Goal: Navigation & Orientation: Find specific page/section

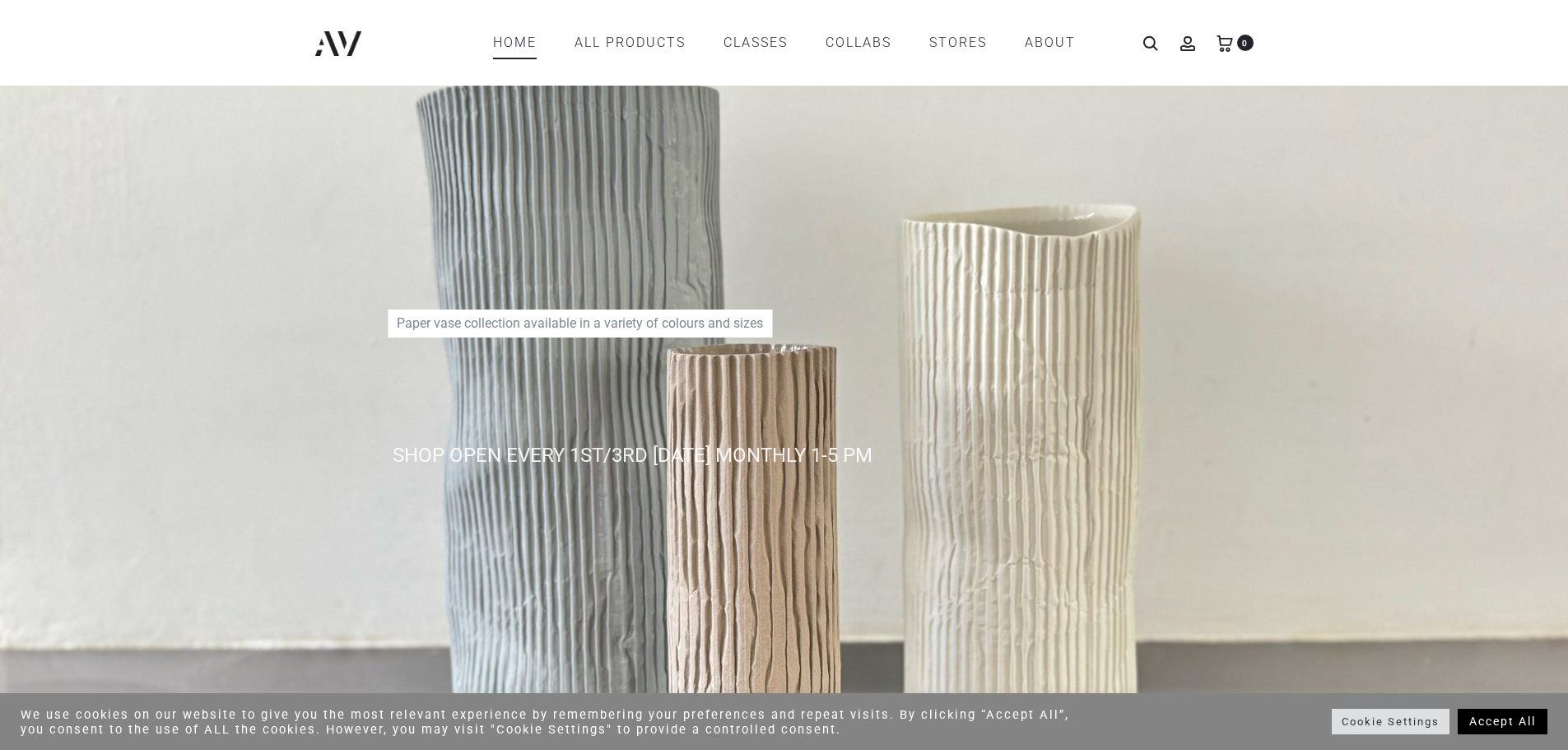
click at [521, 37] on link "Home" at bounding box center [515, 42] width 43 height 28
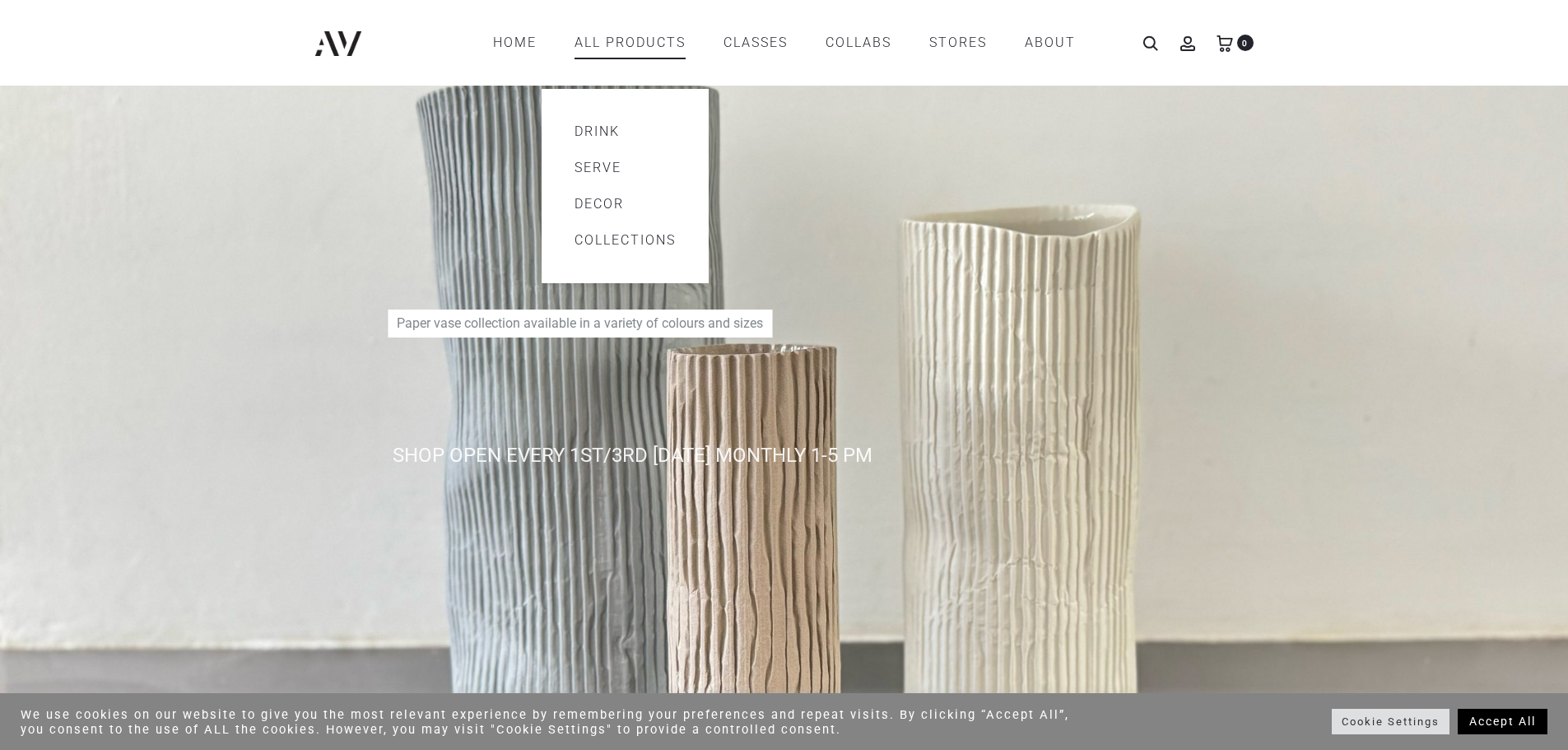
click at [626, 40] on link "All products" at bounding box center [629, 42] width 111 height 28
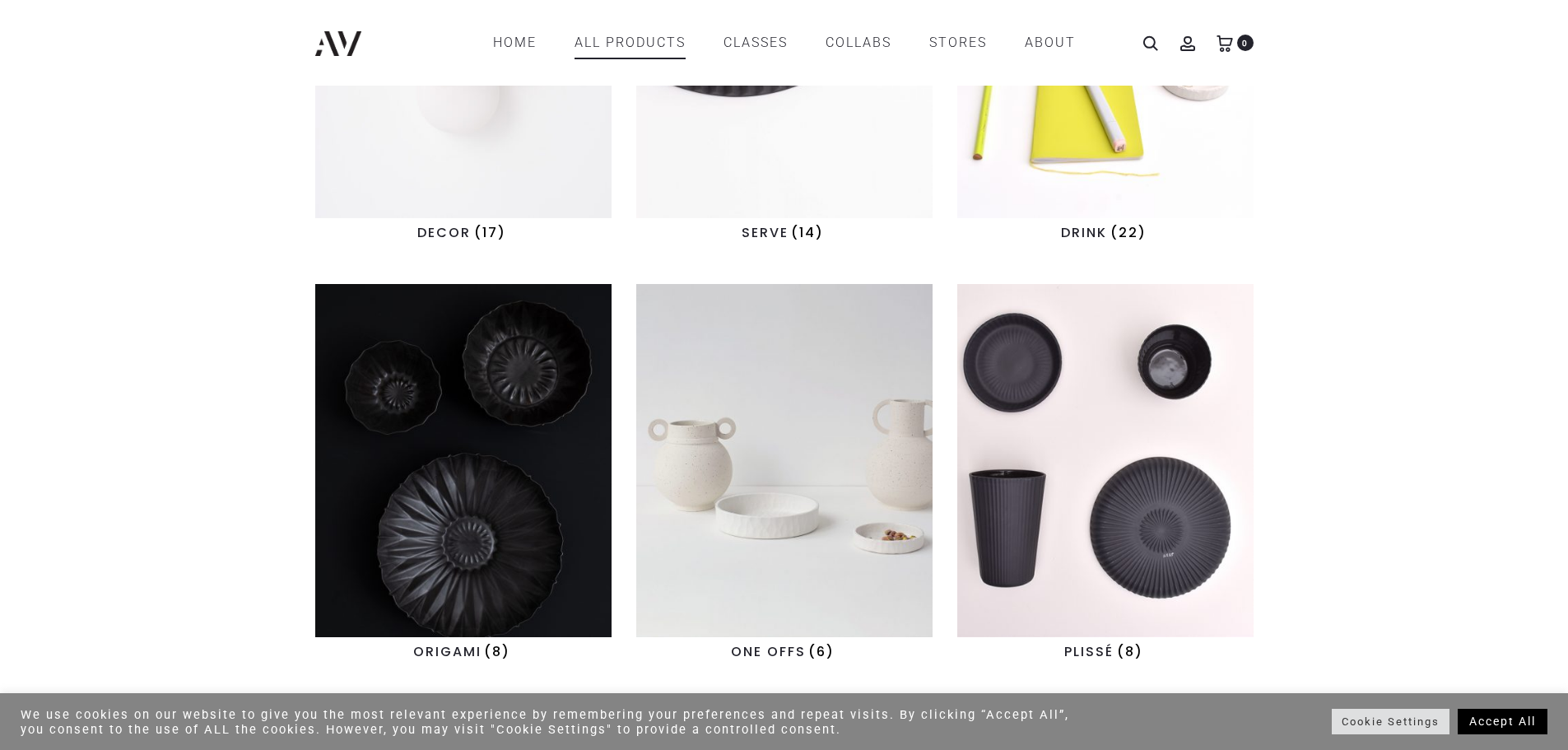
scroll to position [494, 0]
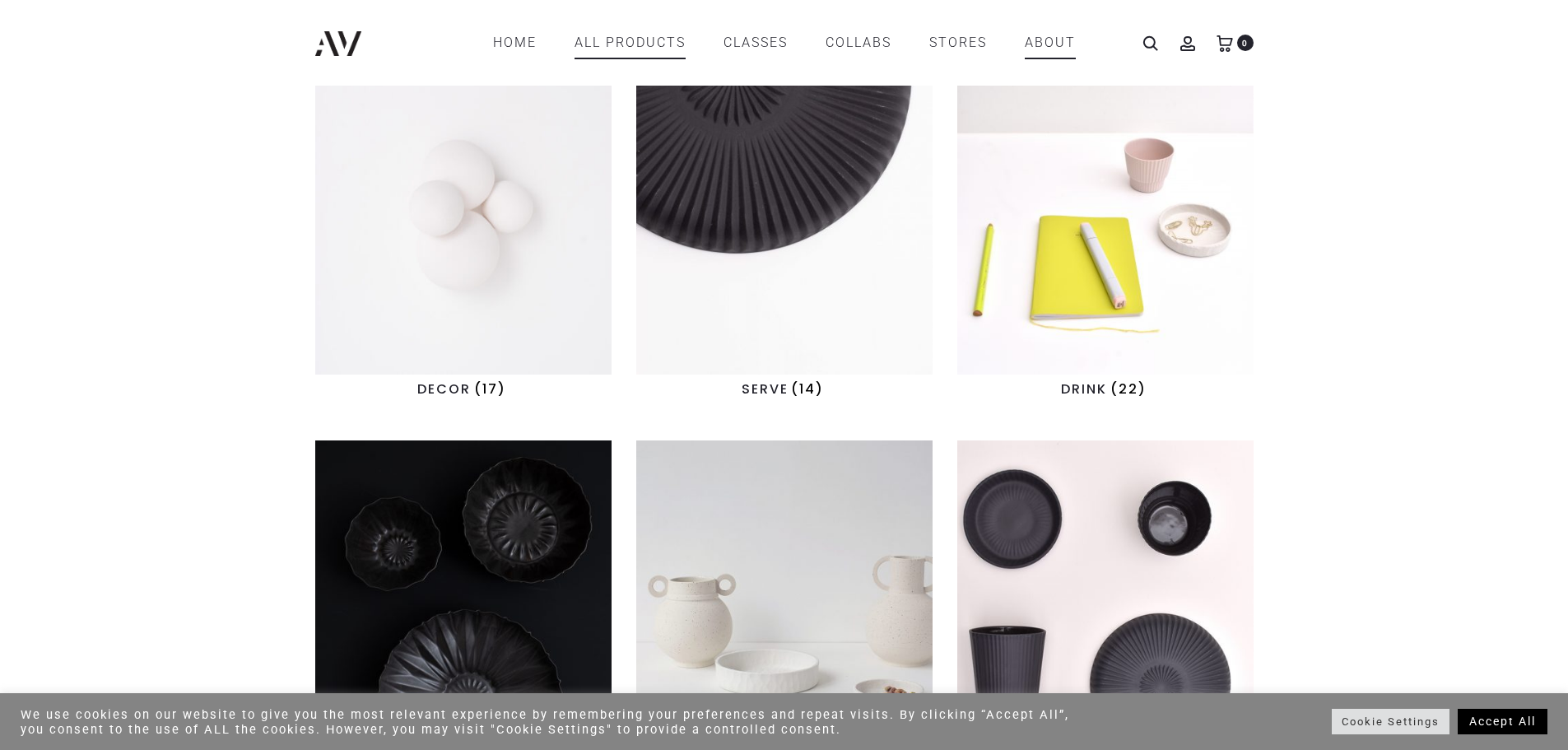
click at [1055, 38] on link "ABOUT" at bounding box center [1050, 42] width 51 height 28
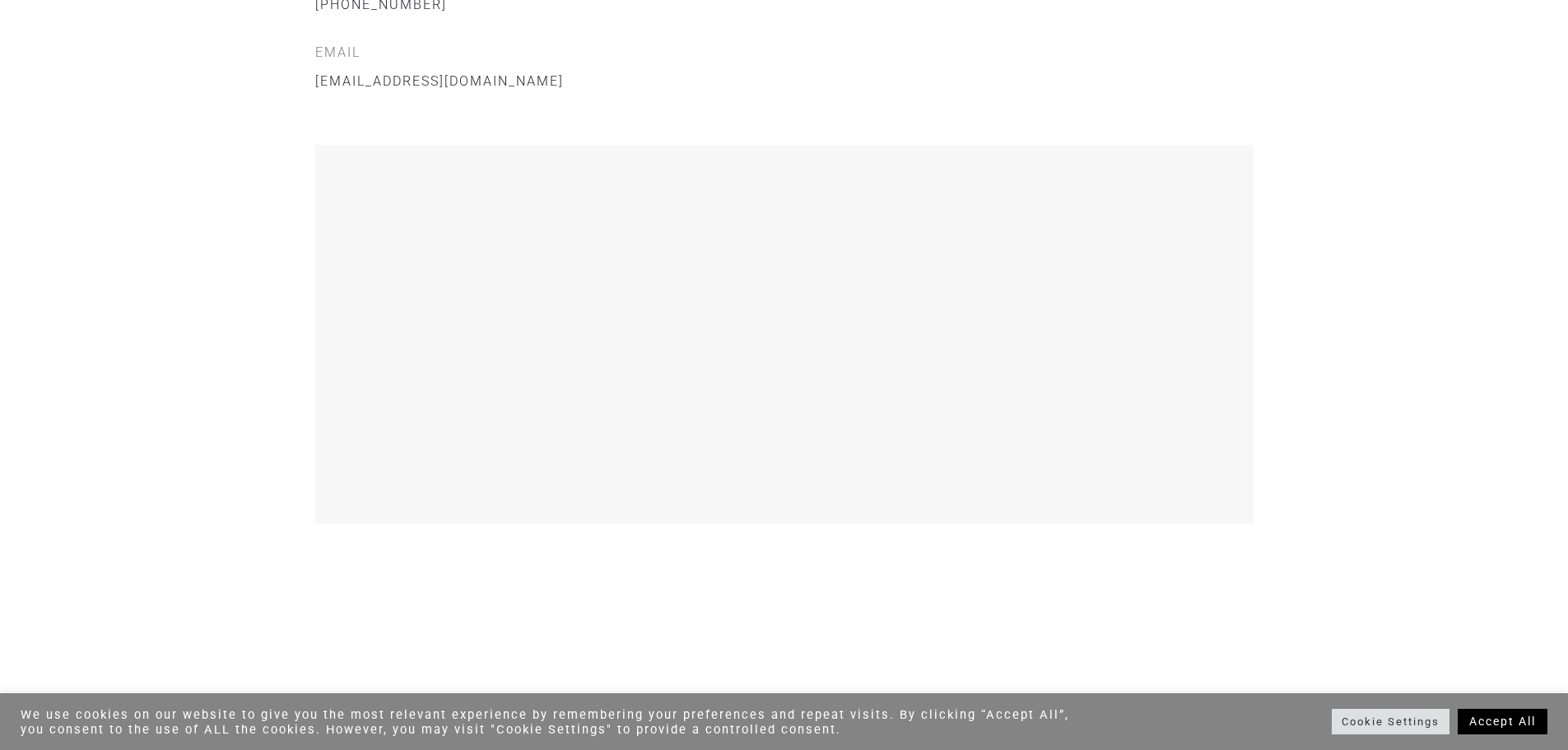
scroll to position [2141, 0]
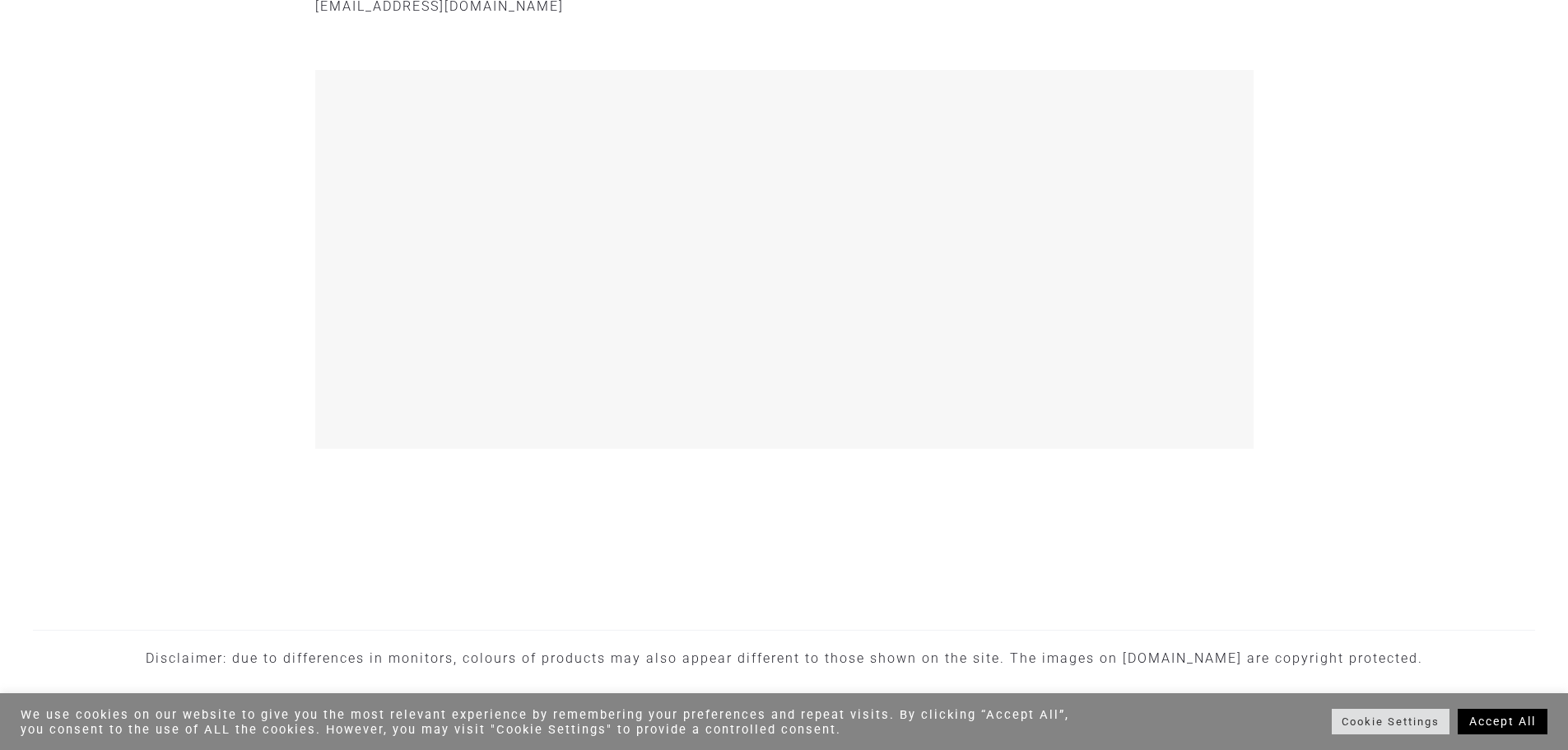
click at [1522, 715] on link "Accept All" at bounding box center [1502, 722] width 90 height 25
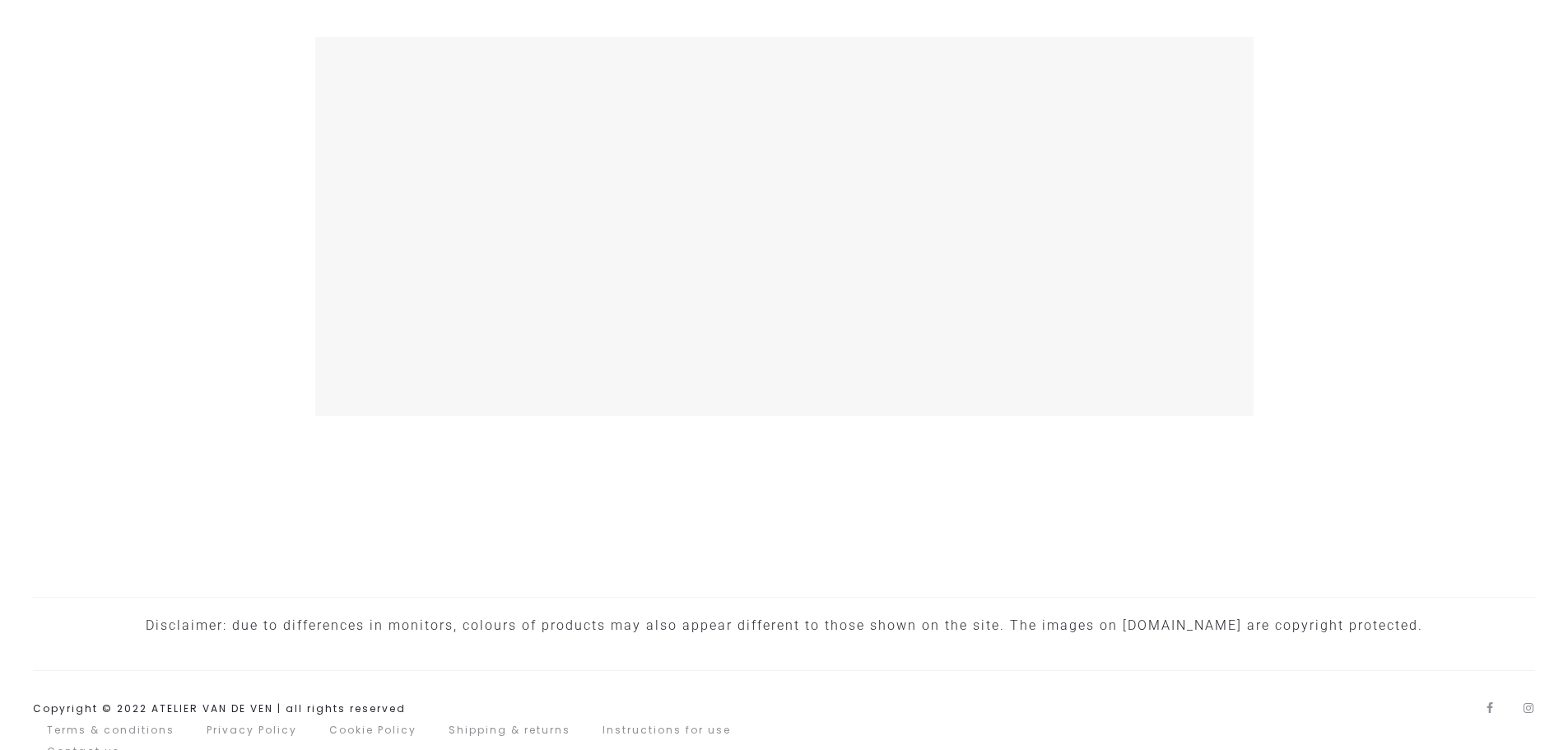
scroll to position [2184, 0]
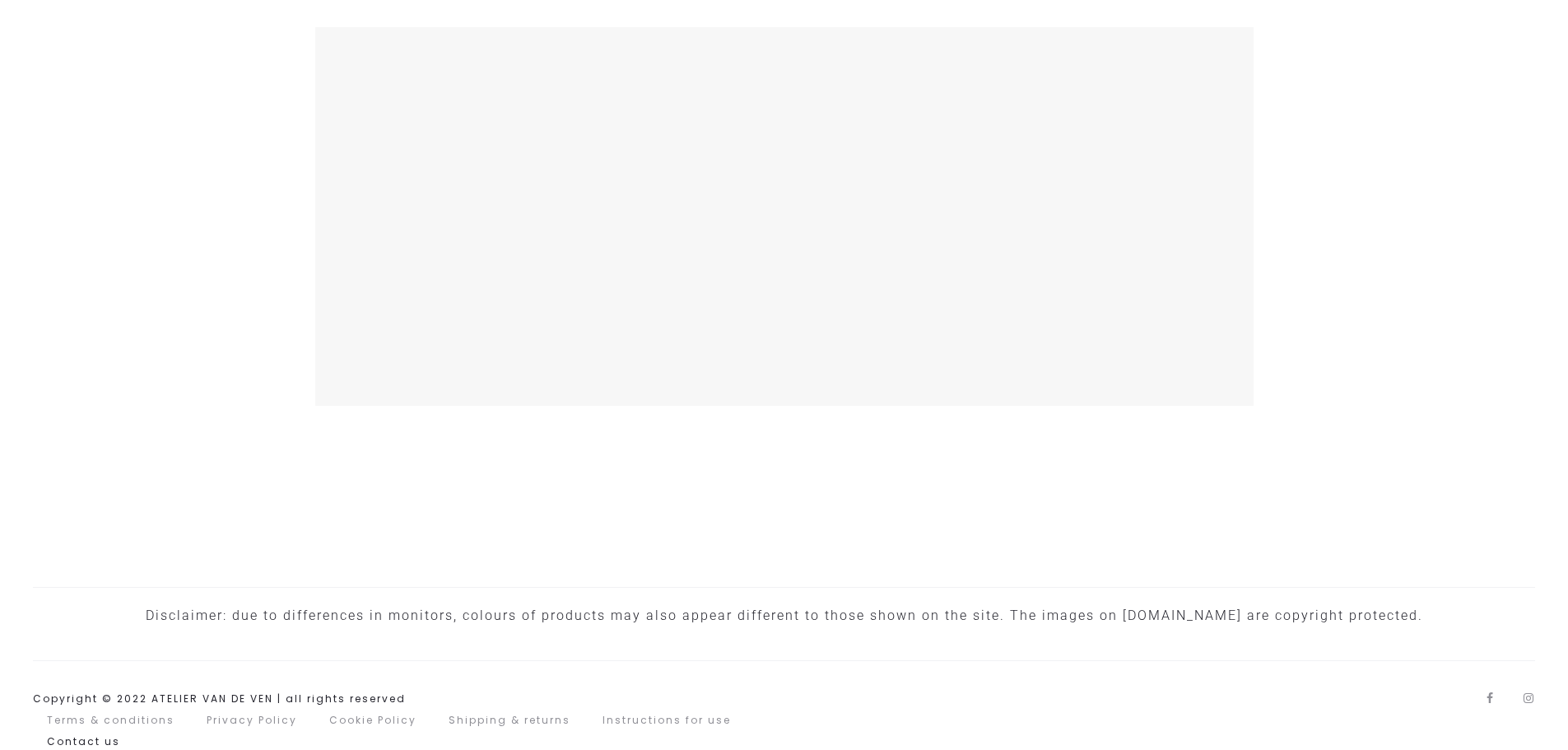
click at [75, 735] on link "Contact us" at bounding box center [84, 741] width 73 height 14
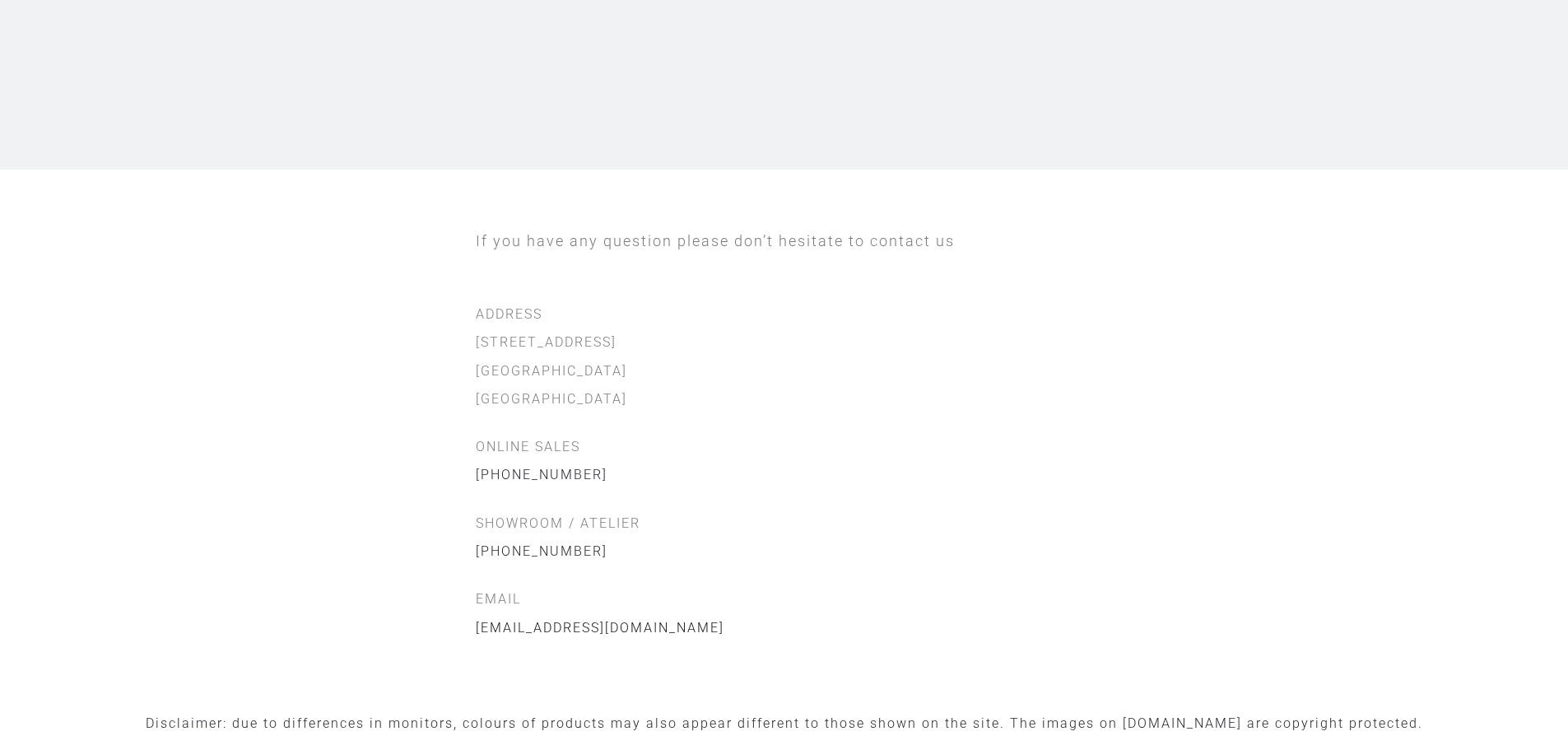
scroll to position [330, 0]
